Goal: Check status: Check status

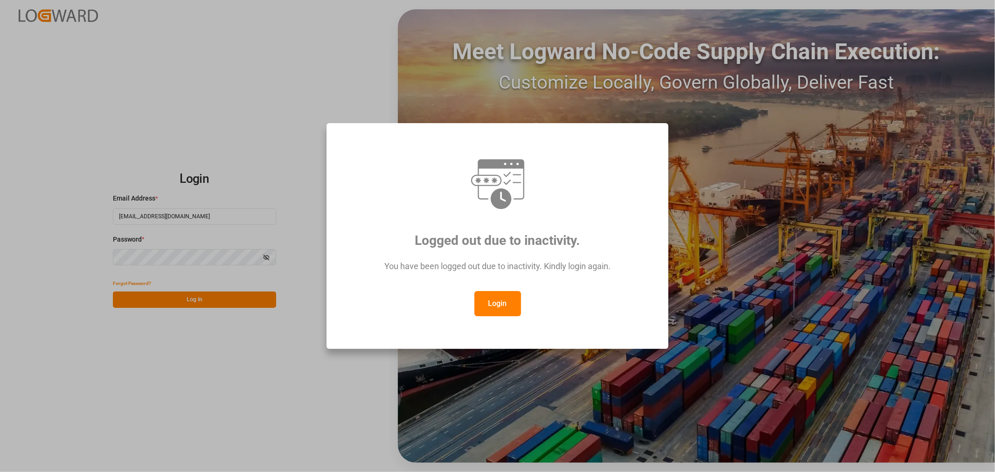
click at [503, 308] on button "Login" at bounding box center [498, 303] width 47 height 25
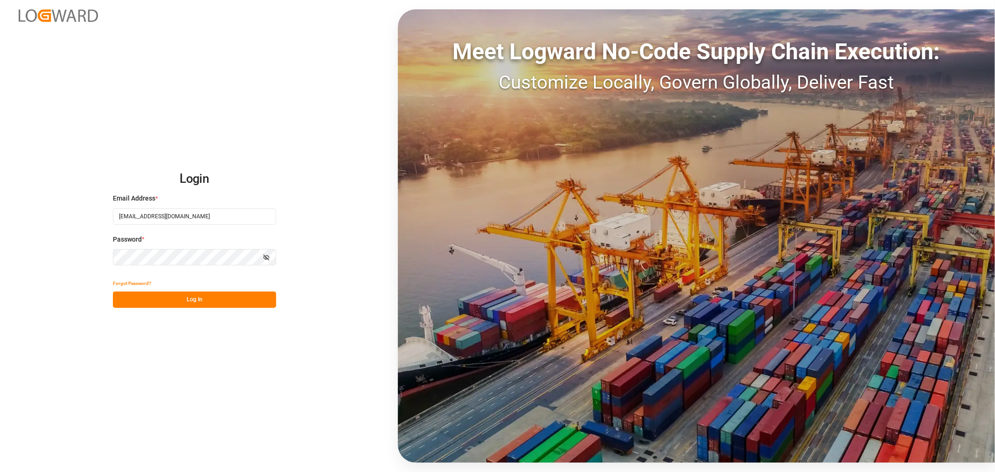
click at [190, 294] on button "Log In" at bounding box center [194, 300] width 163 height 16
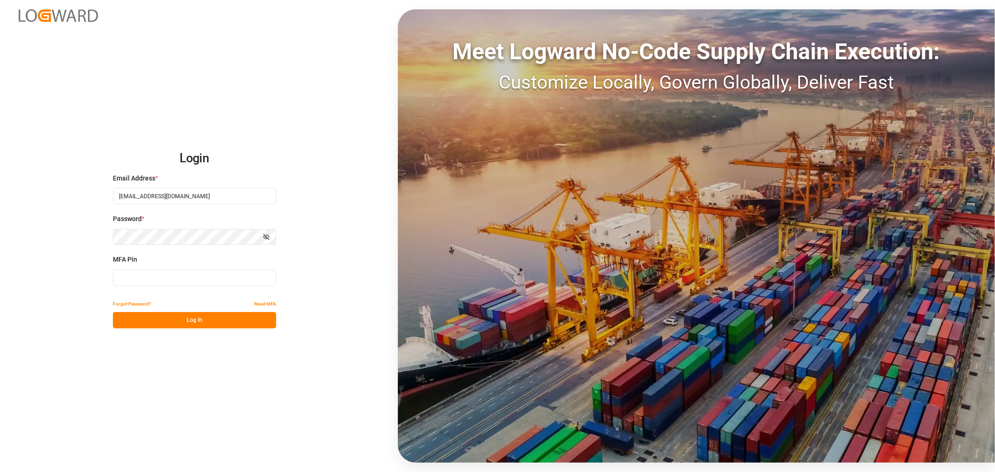
click at [179, 279] on input at bounding box center [194, 278] width 163 height 16
type input "902730"
click at [192, 320] on button "Log In" at bounding box center [194, 320] width 163 height 16
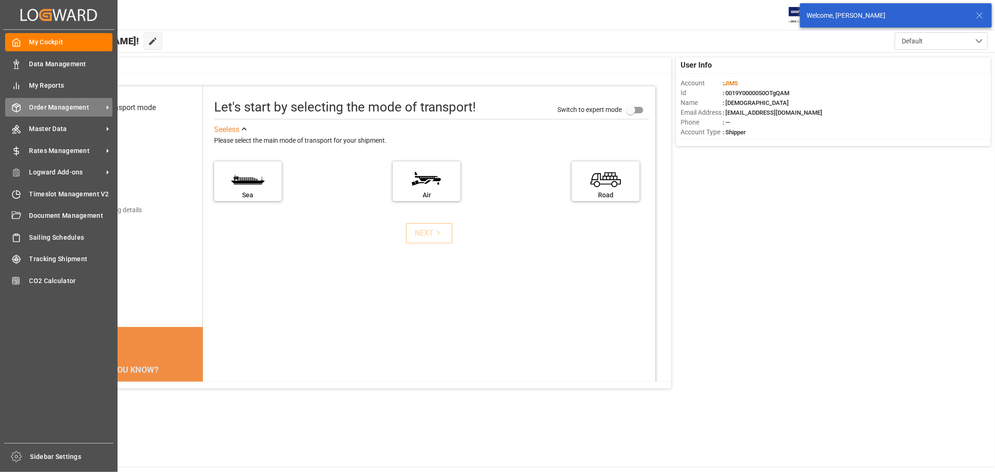
click at [70, 109] on span "Order Management" at bounding box center [66, 108] width 74 height 10
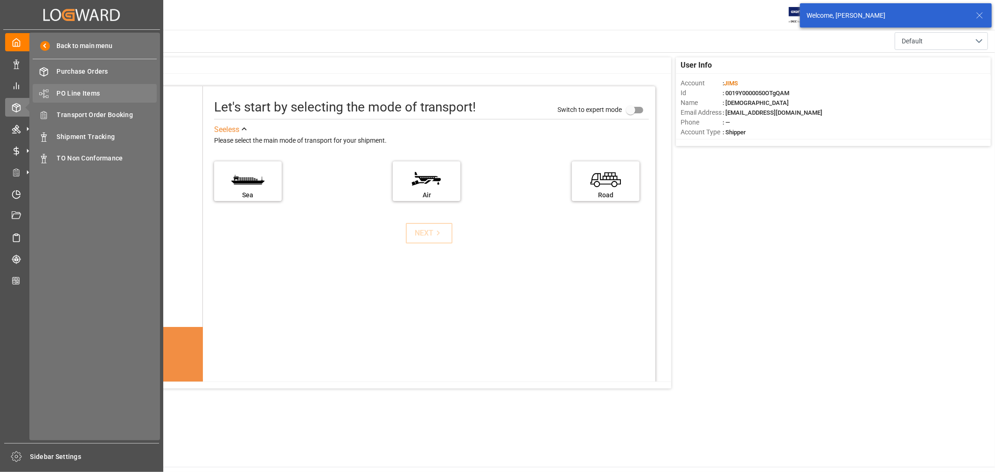
click at [80, 91] on span "PO Line Items" at bounding box center [107, 94] width 100 height 10
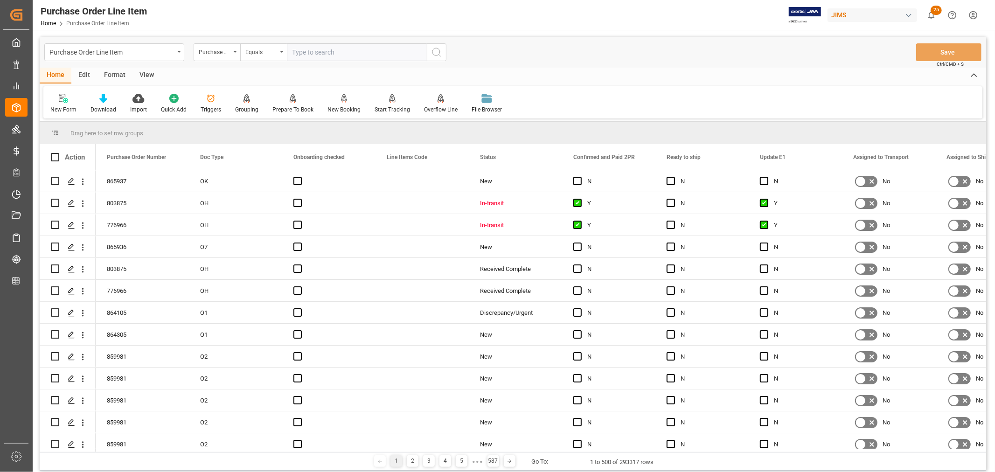
click at [140, 72] on div "View" at bounding box center [147, 76] width 28 height 16
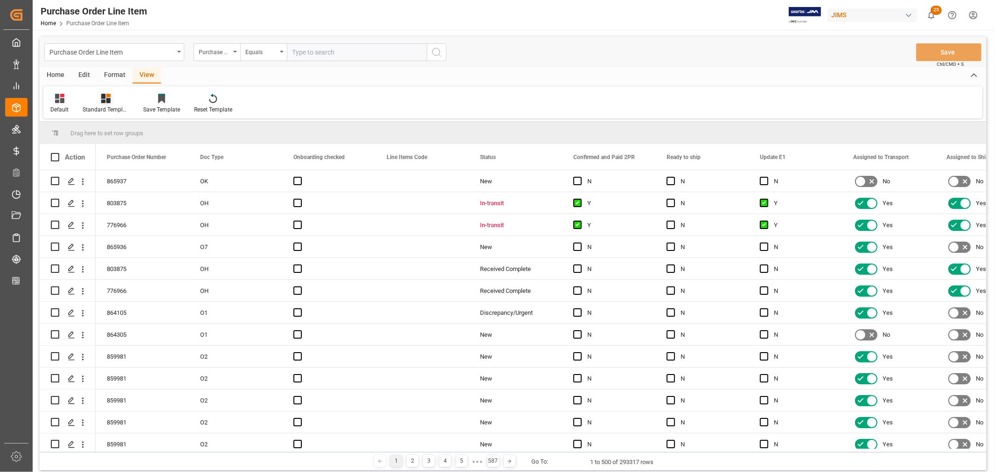
click at [112, 101] on div at bounding box center [106, 98] width 47 height 10
click at [546, 81] on div "Home Edit Format View" at bounding box center [513, 76] width 947 height 16
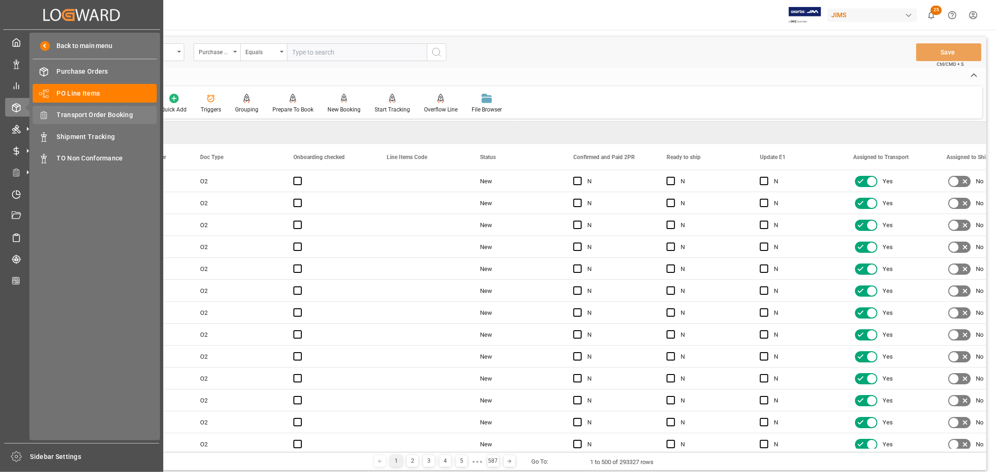
click at [100, 112] on span "Transport Order Booking" at bounding box center [107, 115] width 100 height 10
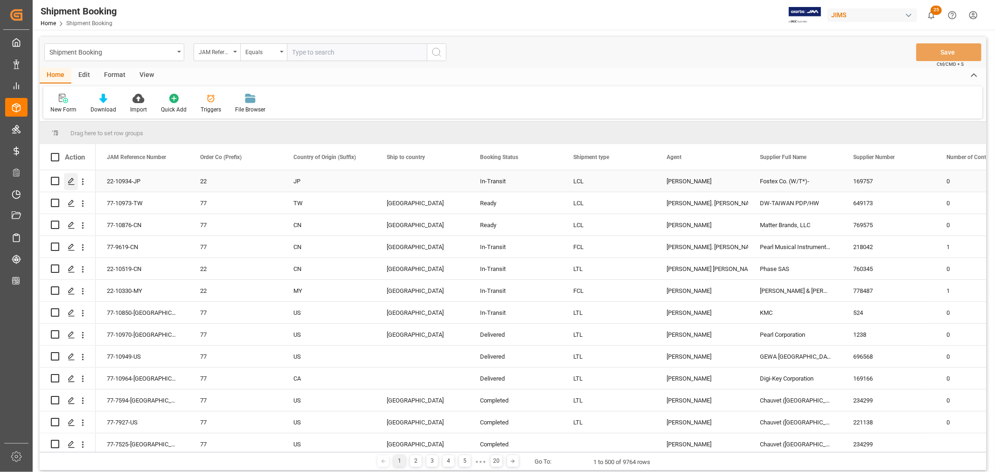
click at [70, 179] on polygon "Press SPACE to select this row." at bounding box center [71, 180] width 5 height 5
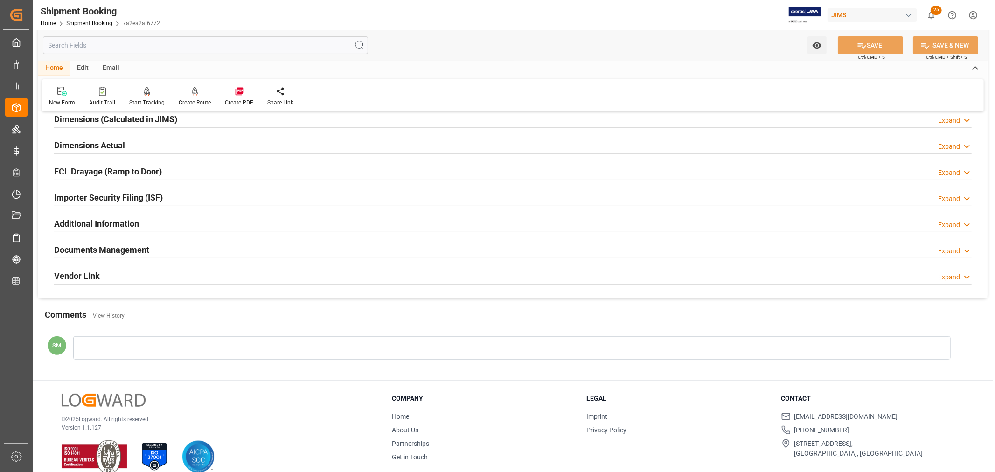
scroll to position [229, 0]
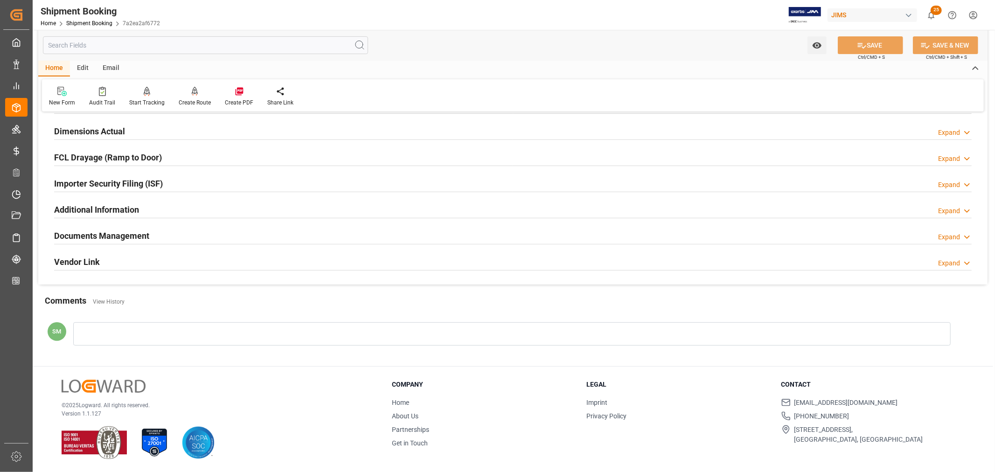
click at [109, 235] on h2 "Documents Management" at bounding box center [101, 236] width 95 height 13
